Goal: Information Seeking & Learning: Learn about a topic

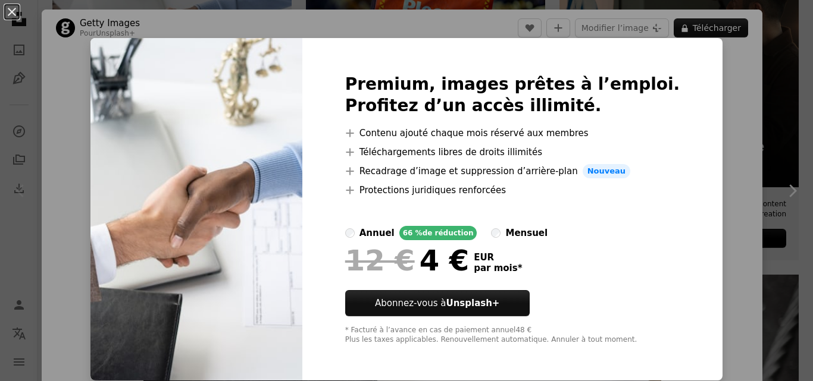
scroll to position [137, 0]
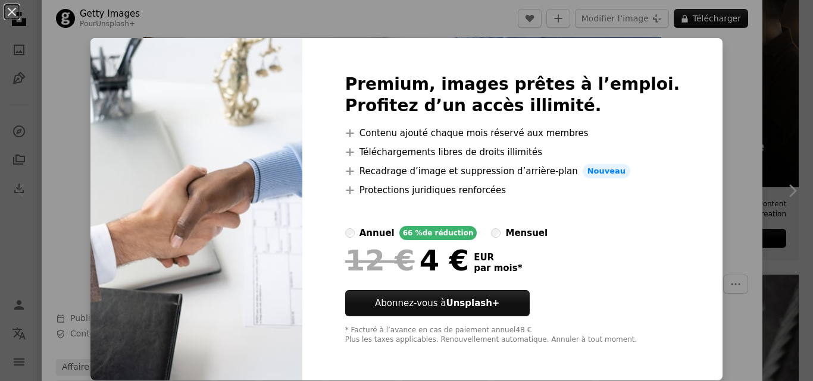
click at [700, 78] on div "An X shape Premium, images prêtes à l’emploi. Profitez d’un accès illimité. A p…" at bounding box center [406, 190] width 813 height 381
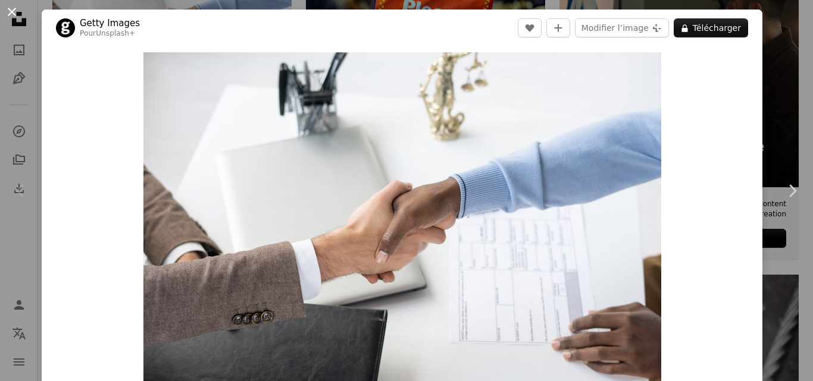
click at [10, 15] on button "An X shape" at bounding box center [12, 12] width 14 height 14
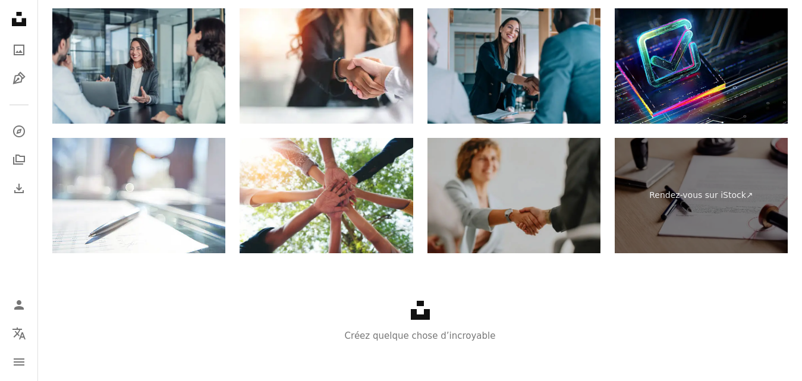
scroll to position [2382, 0]
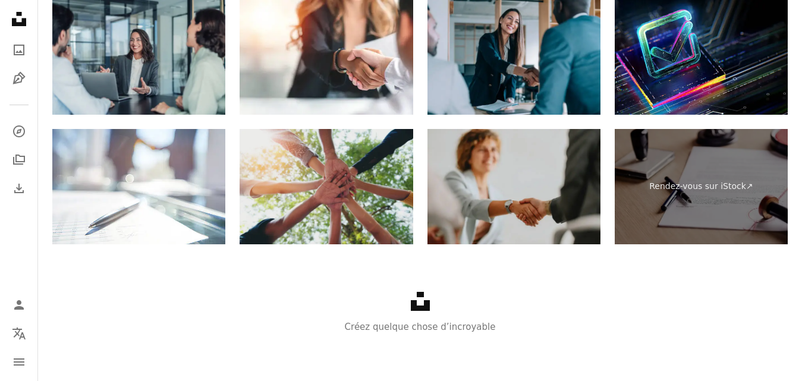
click at [363, 205] on img at bounding box center [326, 186] width 173 height 115
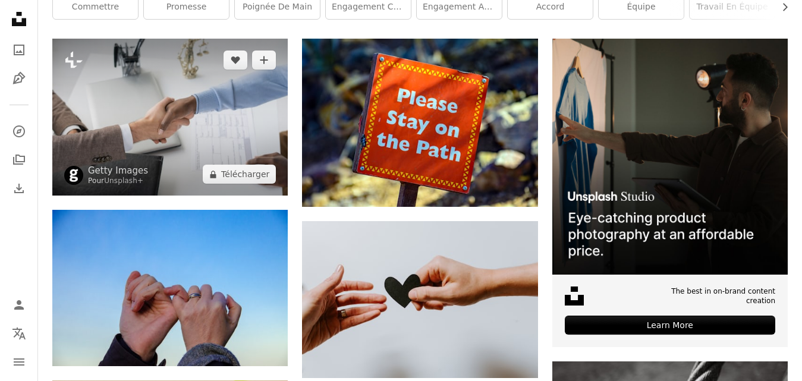
scroll to position [95, 0]
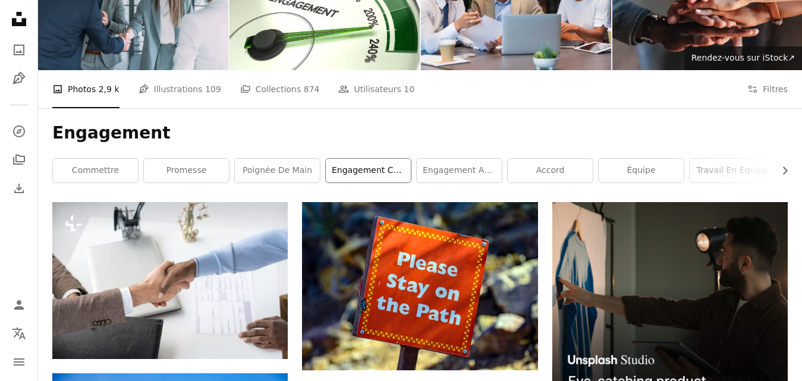
click at [371, 170] on link "Engagement commercial" at bounding box center [368, 171] width 85 height 24
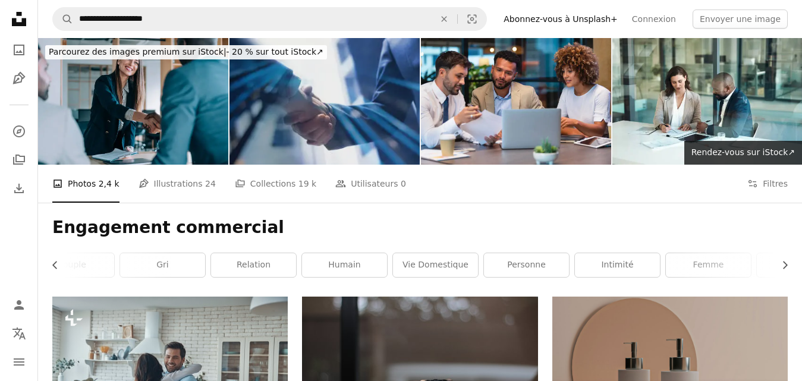
click at [309, 105] on img at bounding box center [325, 101] width 190 height 127
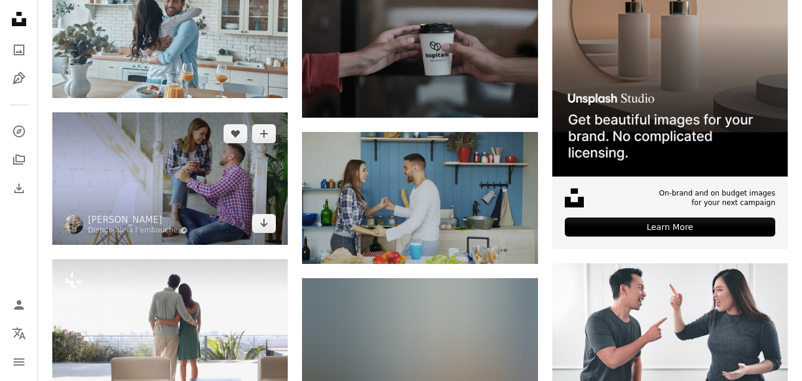
scroll to position [287, 0]
